Goal: Task Accomplishment & Management: Manage account settings

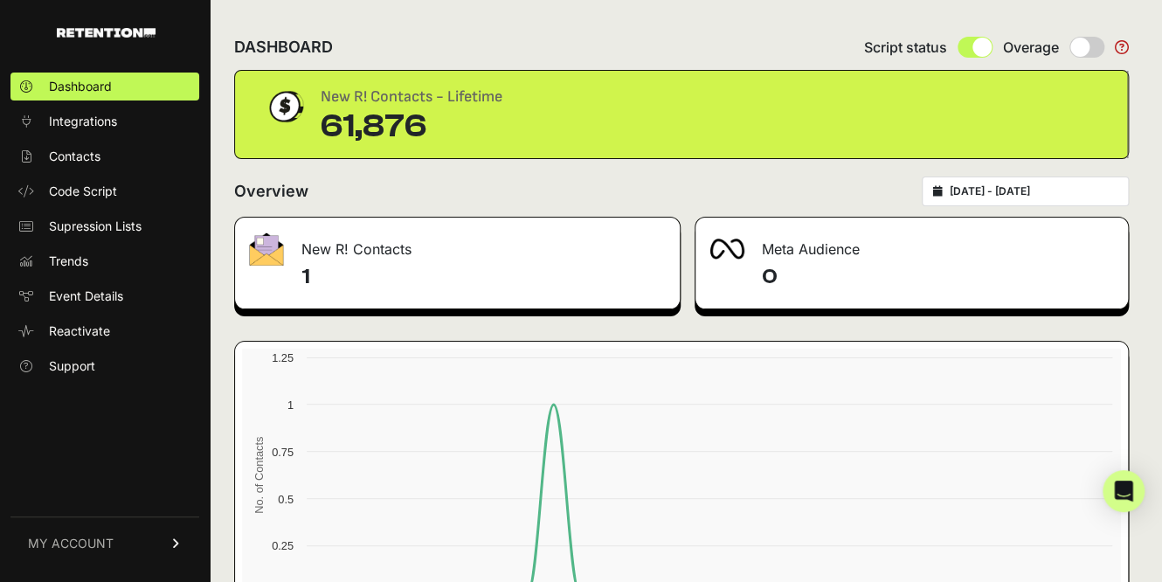
scroll to position [147, 0]
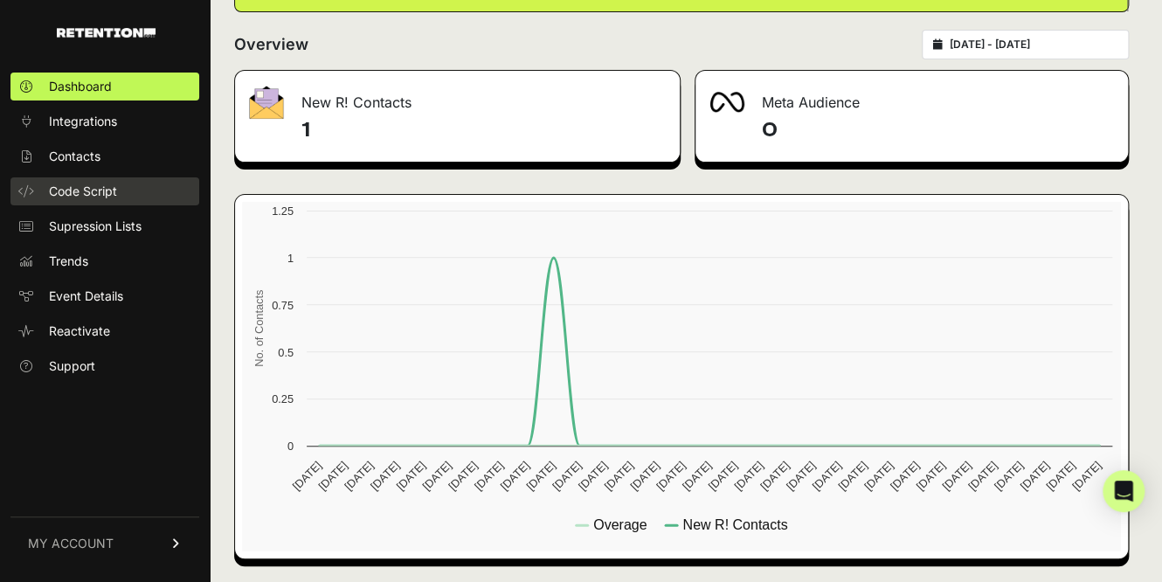
click at [111, 191] on span "Code Script" at bounding box center [83, 191] width 68 height 17
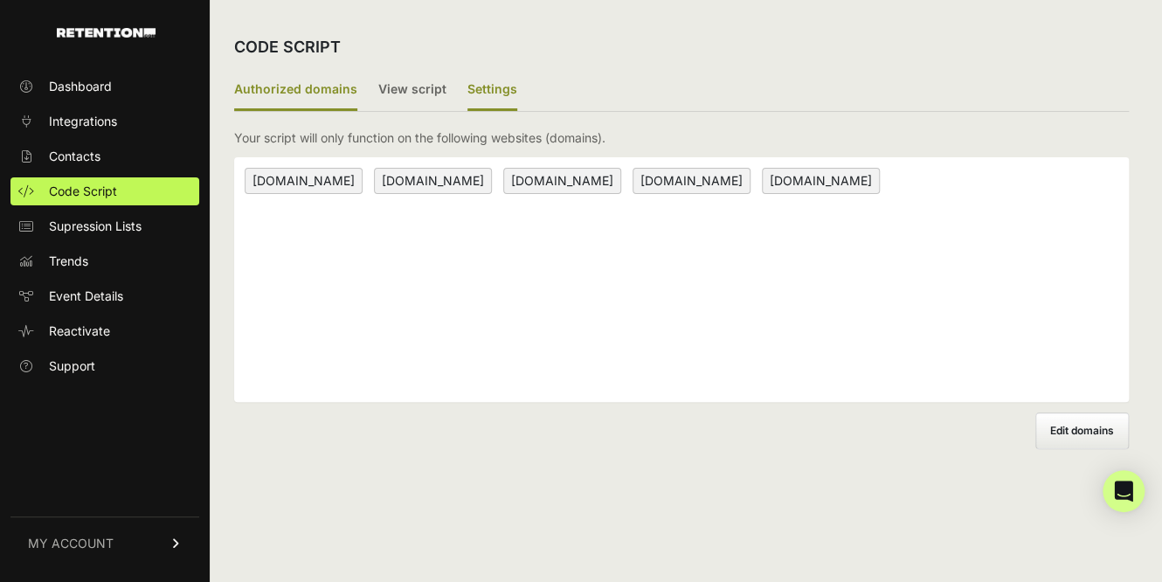
click at [483, 104] on label "Settings" at bounding box center [493, 90] width 50 height 41
click at [0, 0] on input "Settings" at bounding box center [0, 0] width 0 height 0
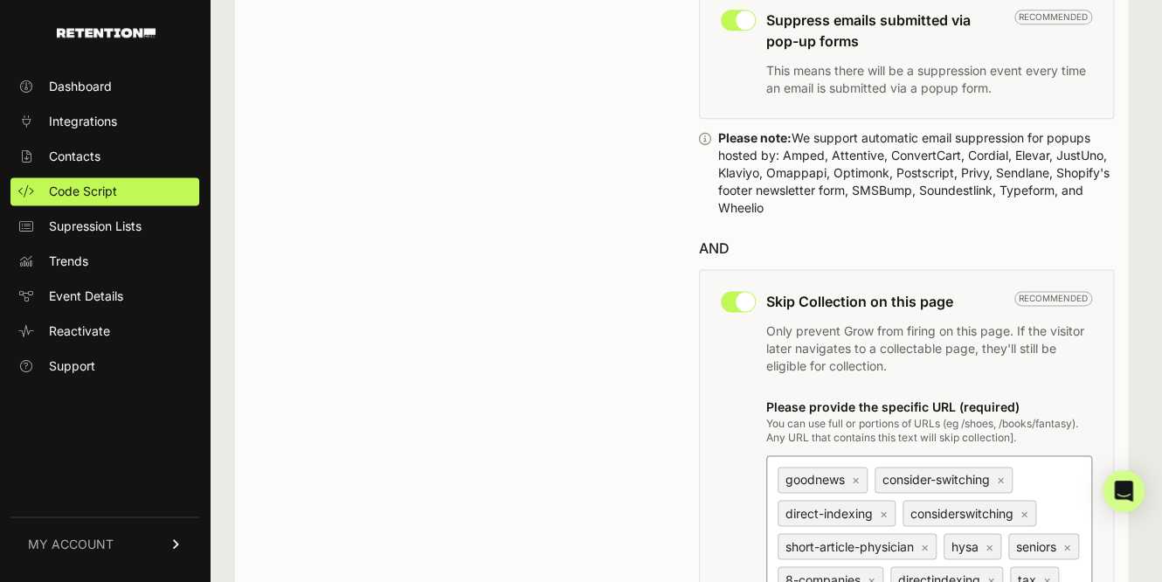
scroll to position [918, 0]
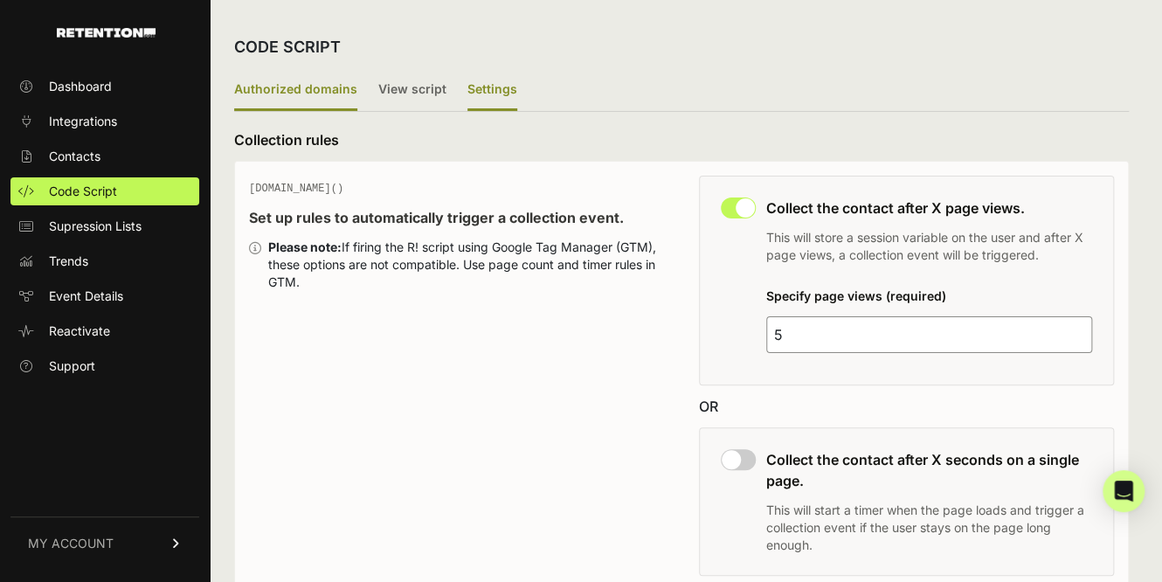
click at [338, 91] on label "Authorized domains" at bounding box center [295, 90] width 123 height 41
click at [0, 0] on input "Authorized domains" at bounding box center [0, 0] width 0 height 0
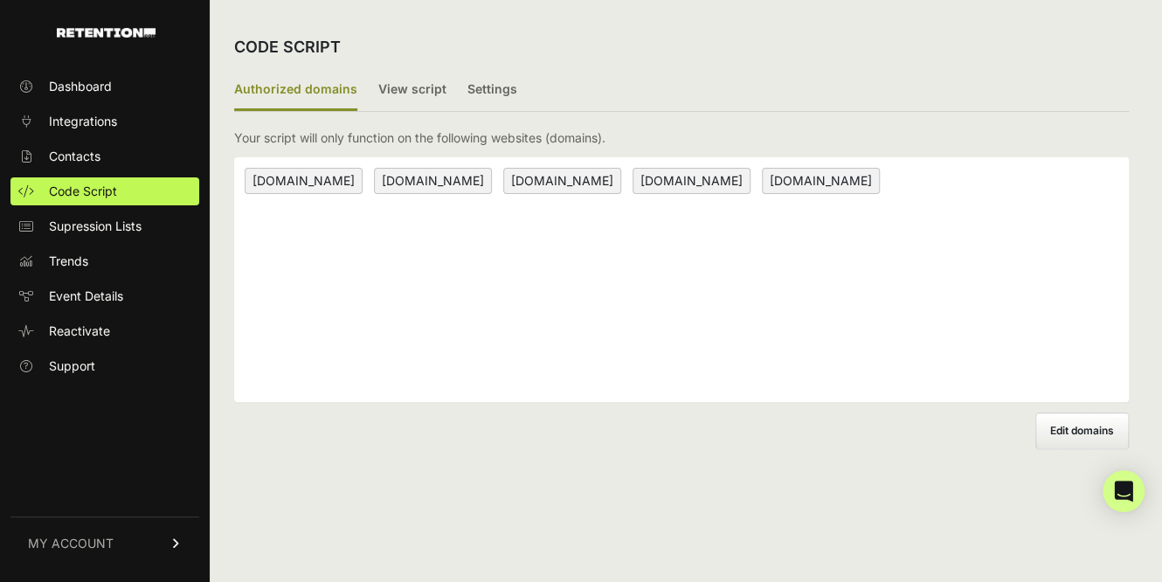
click at [1069, 433] on span "Edit domains" at bounding box center [1082, 430] width 64 height 13
click at [0, 0] on input "Add domain" at bounding box center [0, 0] width 0 height 0
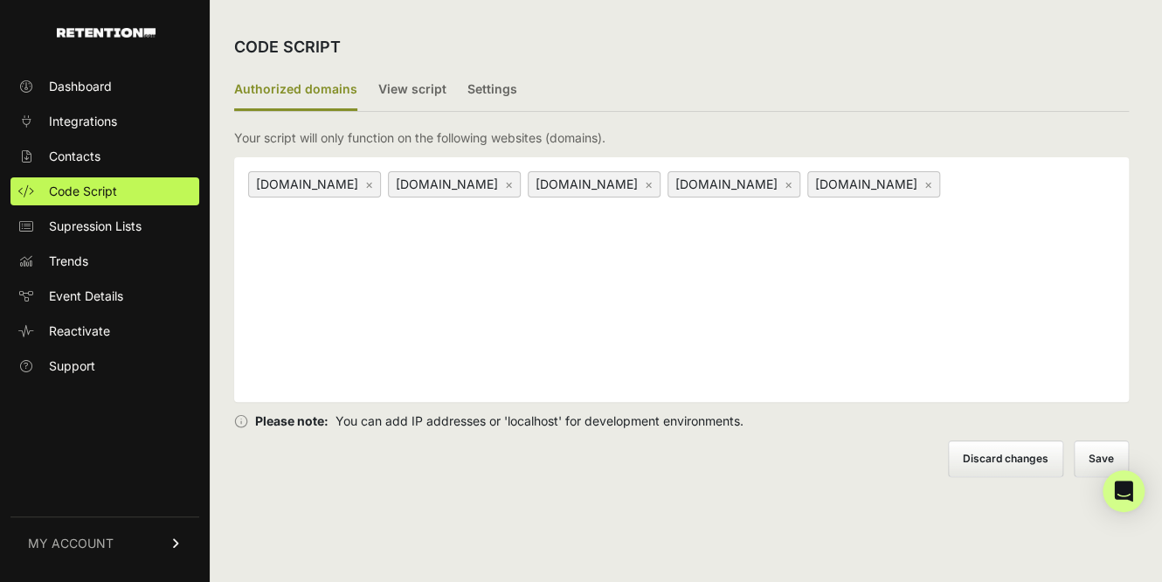
click at [567, 317] on div "bankr.com × app2.financeadvisors.com × app.financeadvisors.com × www.financeadv…" at bounding box center [681, 279] width 895 height 245
type input "[DOMAIN_NAME]"
click at [1092, 459] on button "Save" at bounding box center [1102, 458] width 53 height 35
